Goal: Task Accomplishment & Management: Manage account settings

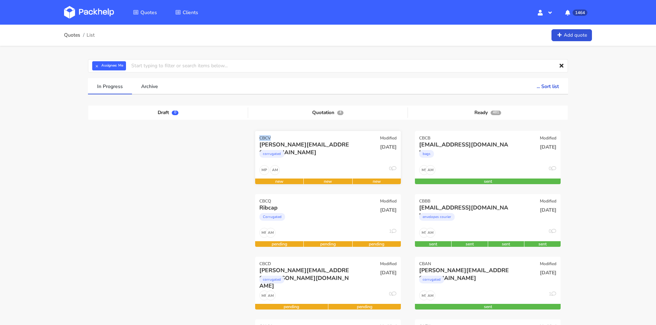
drag, startPoint x: 273, startPoint y: 138, endPoint x: 255, endPoint y: 137, distance: 18.3
copy div "CBCV"
click at [339, 150] on div "corrugated" at bounding box center [305, 155] width 93 height 14
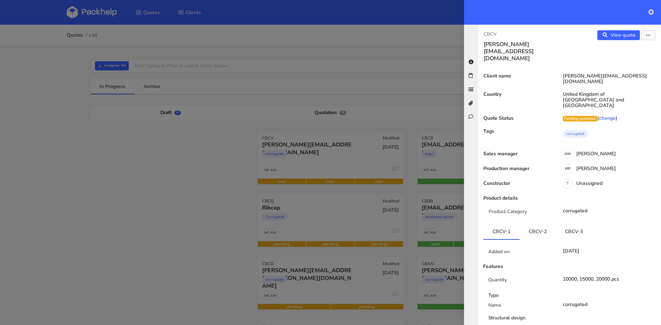
click at [652, 12] on icon at bounding box center [652, 12] width 6 height 6
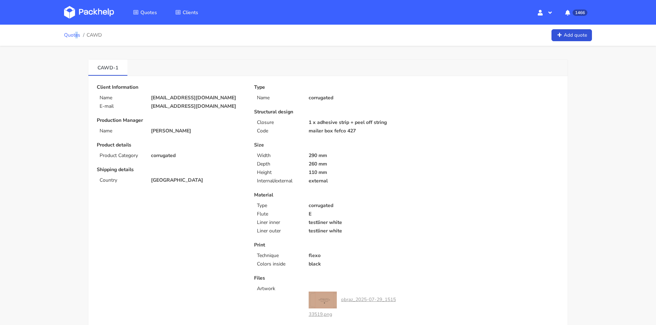
drag, startPoint x: 78, startPoint y: 39, endPoint x: 72, endPoint y: 36, distance: 6.1
click at [75, 37] on ol "Quotes CAWD" at bounding box center [83, 35] width 38 height 14
click at [72, 36] on link "Quotes" at bounding box center [72, 35] width 16 height 6
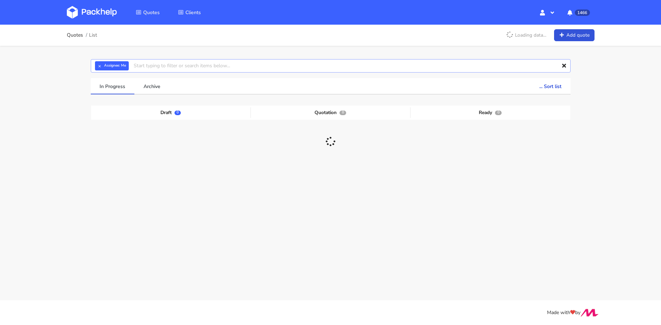
click at [219, 67] on input "text" at bounding box center [331, 65] width 480 height 13
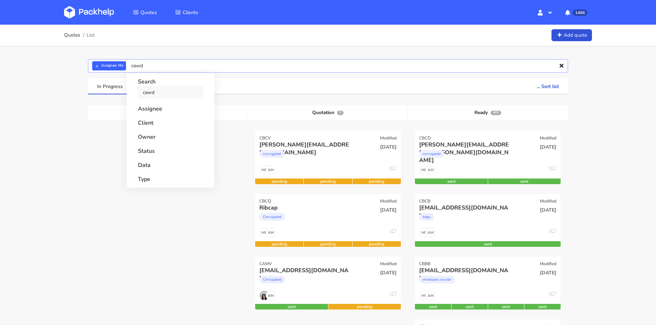
type input "cawd"
click at [155, 93] on link "cawd" at bounding box center [170, 92] width 65 height 13
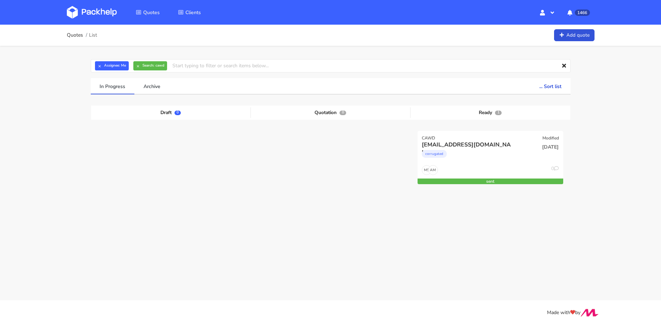
click at [75, 137] on div "Quotes List Add quote × Assignee: Me × Search: cawd Assignee Me Dylan Dewit Nat…" at bounding box center [330, 135] width 661 height 220
click at [473, 145] on div "fabienne@adcaelia.com" at bounding box center [468, 145] width 93 height 8
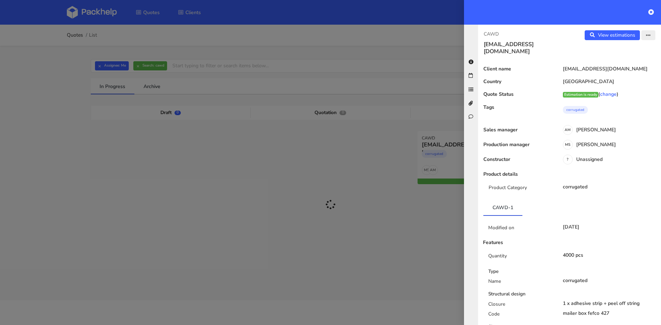
click at [644, 32] on button "button" at bounding box center [648, 35] width 14 height 10
click at [622, 60] on link "Edit quote" at bounding box center [626, 63] width 62 height 12
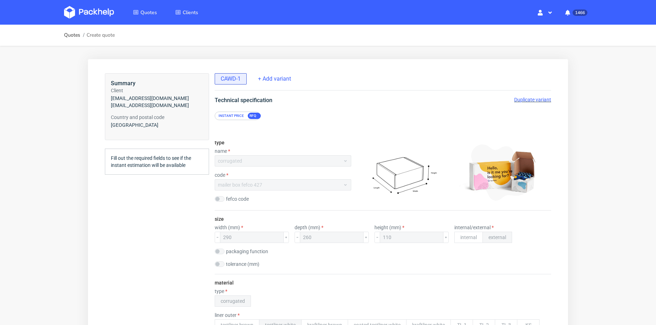
click at [537, 97] on span "Duplicate variant" at bounding box center [532, 100] width 37 height 6
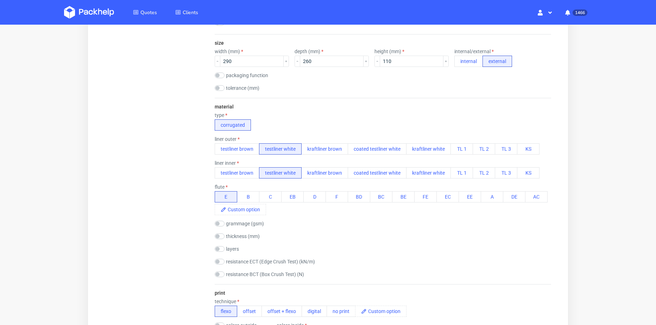
scroll to position [70, 0]
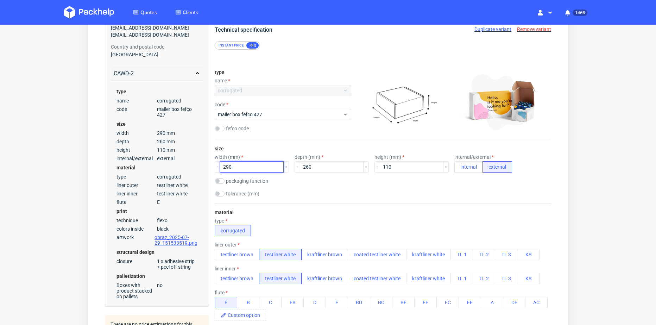
click at [227, 169] on input "290" at bounding box center [252, 166] width 64 height 11
type input "280"
click at [303, 167] on input "260" at bounding box center [332, 166] width 64 height 11
type input "250"
click at [372, 142] on div "size width (mm) 280 depth (mm) 250 height (mm) 110 internal/external internal e…" at bounding box center [383, 171] width 336 height 63
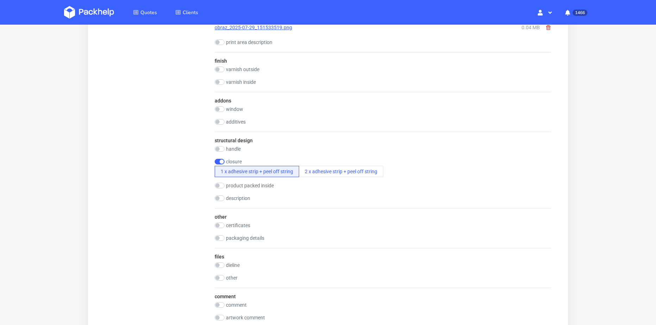
scroll to position [724, 0]
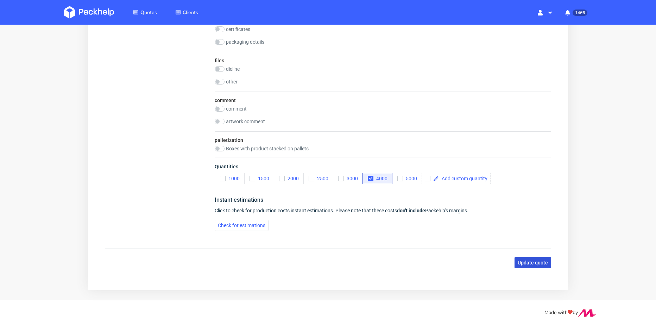
click at [523, 260] on span "Update quote" at bounding box center [533, 262] width 30 height 5
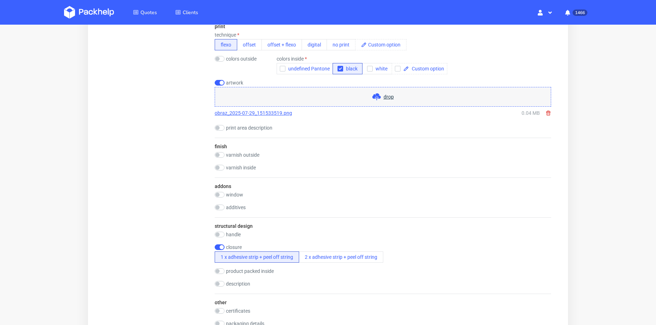
scroll to position [302, 0]
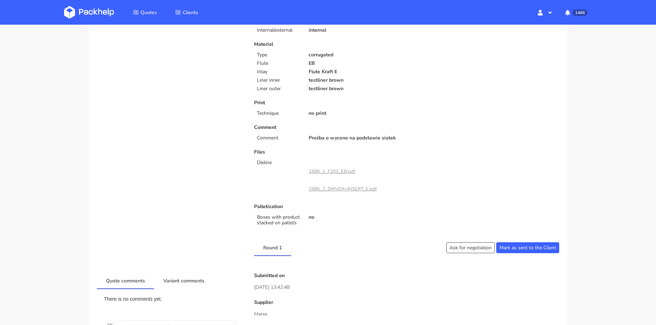
scroll to position [246, 0]
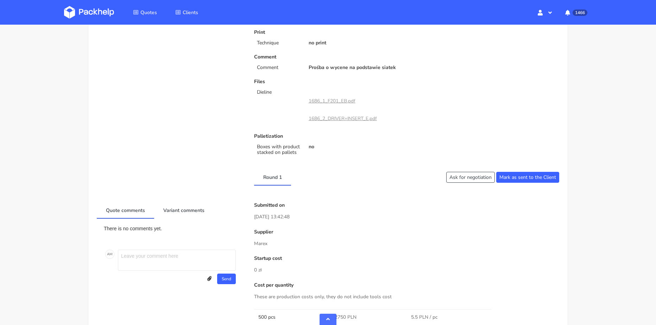
click at [339, 98] on link "1686_1_F201_EB.pdf" at bounding box center [332, 100] width 47 height 7
click at [349, 117] on link "1686_2_DRIVER+INSERT_E.pdf" at bounding box center [343, 118] width 68 height 7
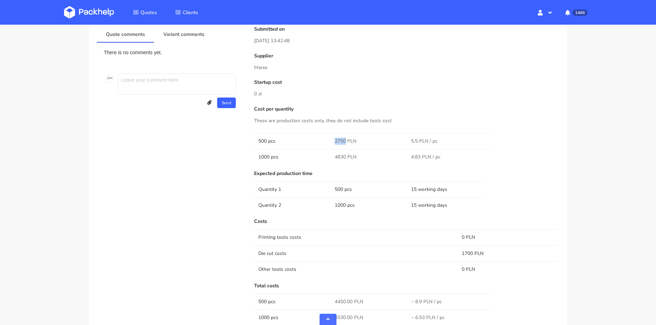
drag, startPoint x: 335, startPoint y: 142, endPoint x: 346, endPoint y: 140, distance: 11.5
click at [346, 140] on td "2750 PLN" at bounding box center [368, 141] width 76 height 16
copy span "2750"
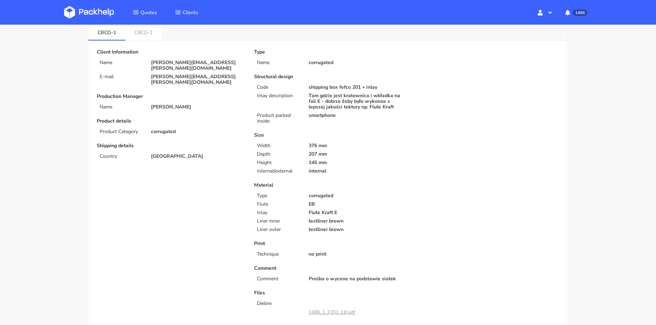
scroll to position [0, 0]
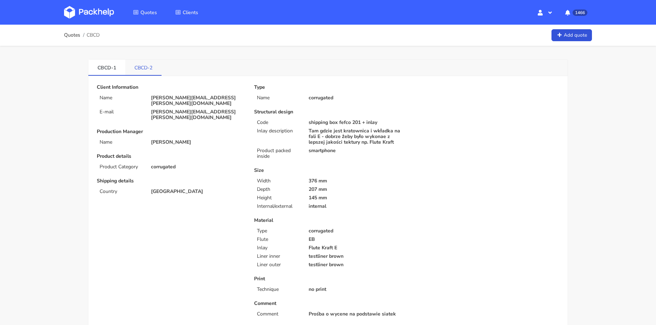
click at [150, 69] on link "CBCD-2" at bounding box center [143, 66] width 36 height 15
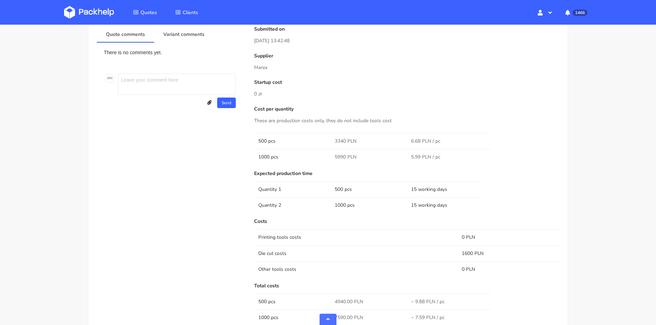
scroll to position [457, 0]
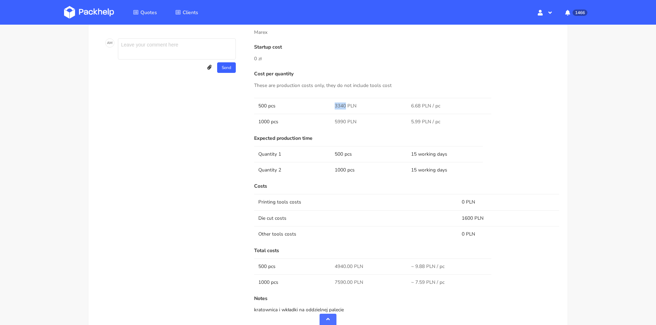
drag, startPoint x: 336, startPoint y: 106, endPoint x: 346, endPoint y: 106, distance: 9.5
click at [346, 106] on td "3340 PLN" at bounding box center [368, 106] width 76 height 16
copy span "3340"
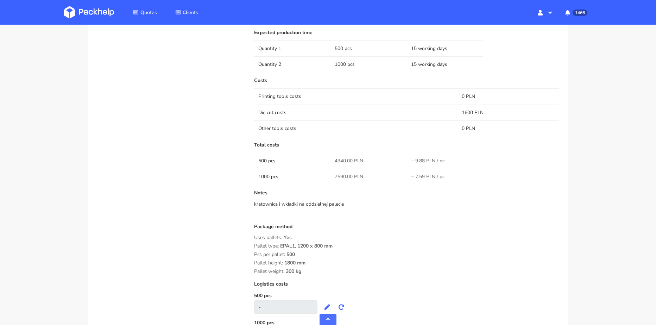
scroll to position [493, 0]
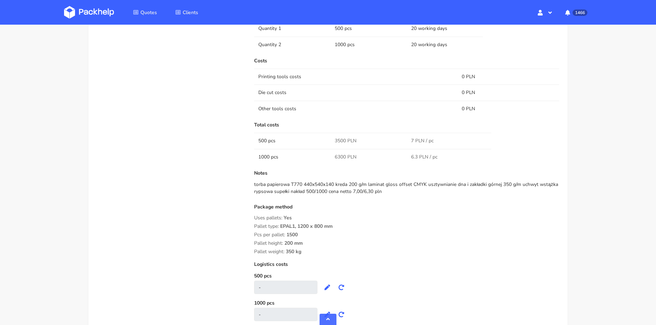
scroll to position [387, 0]
